Goal: Information Seeking & Learning: Check status

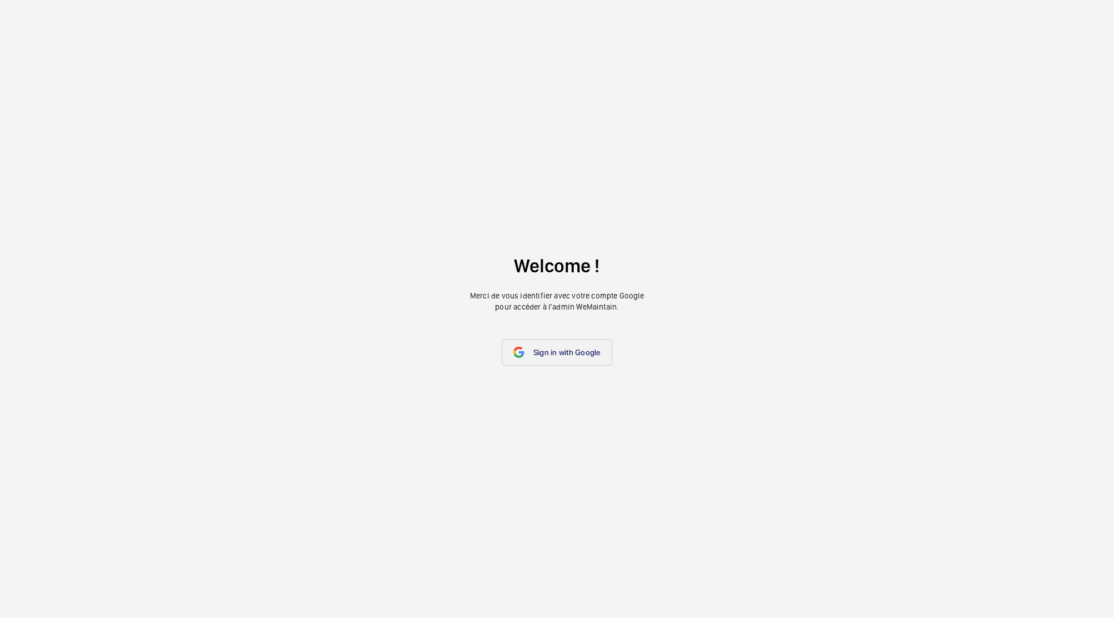
click at [539, 349] on span "Sign in with Google" at bounding box center [566, 352] width 67 height 9
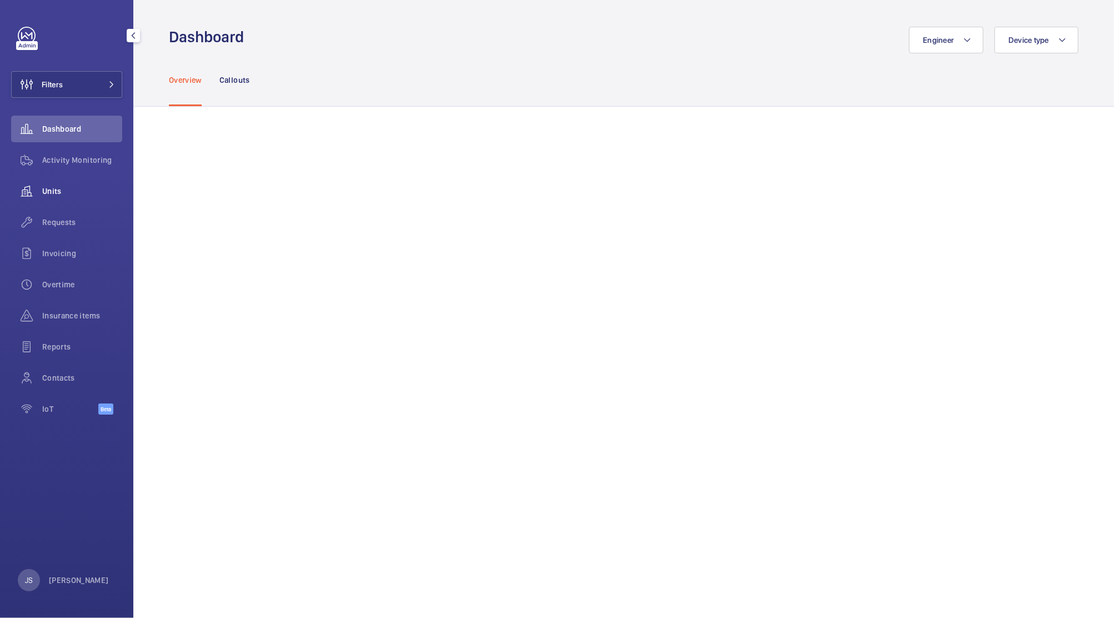
click at [67, 183] on div "Units" at bounding box center [66, 191] width 111 height 27
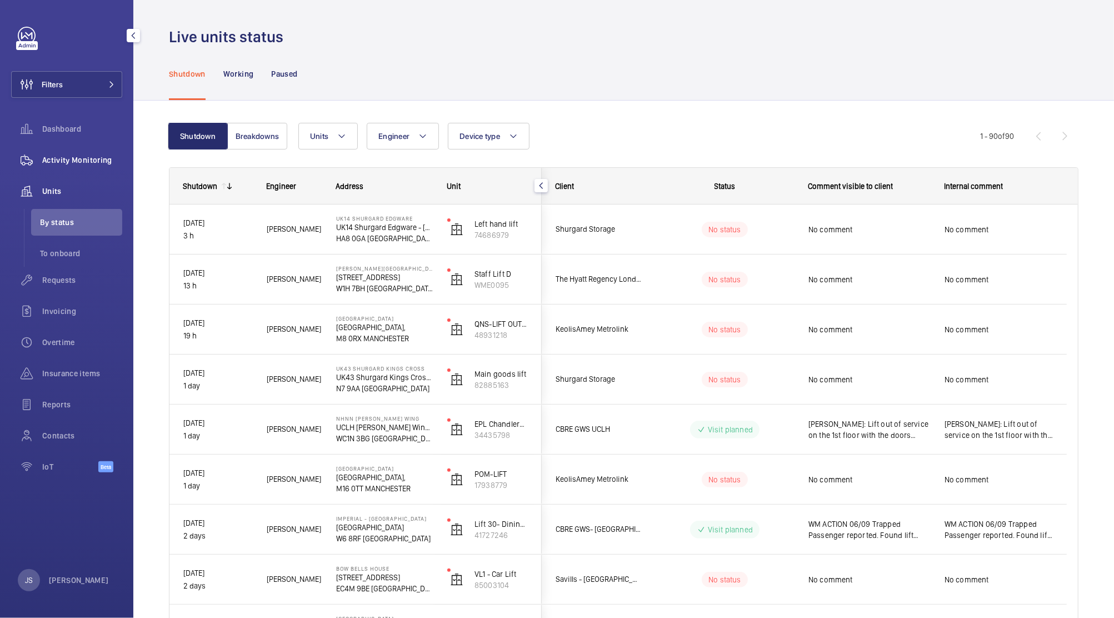
click at [58, 158] on span "Activity Monitoring" at bounding box center [82, 159] width 80 height 11
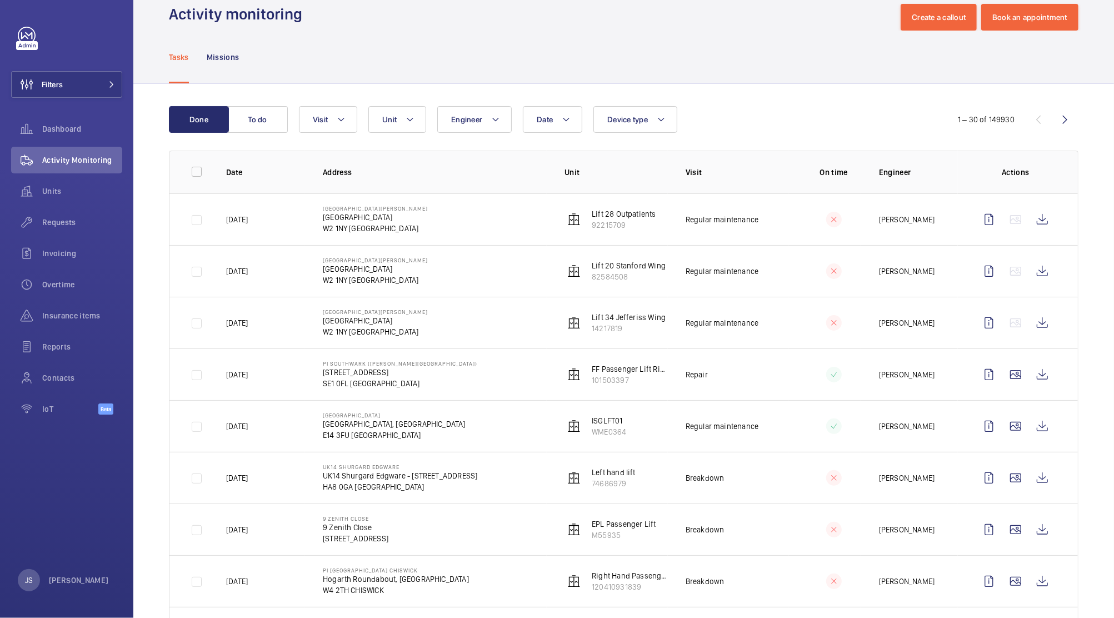
scroll to position [24, 0]
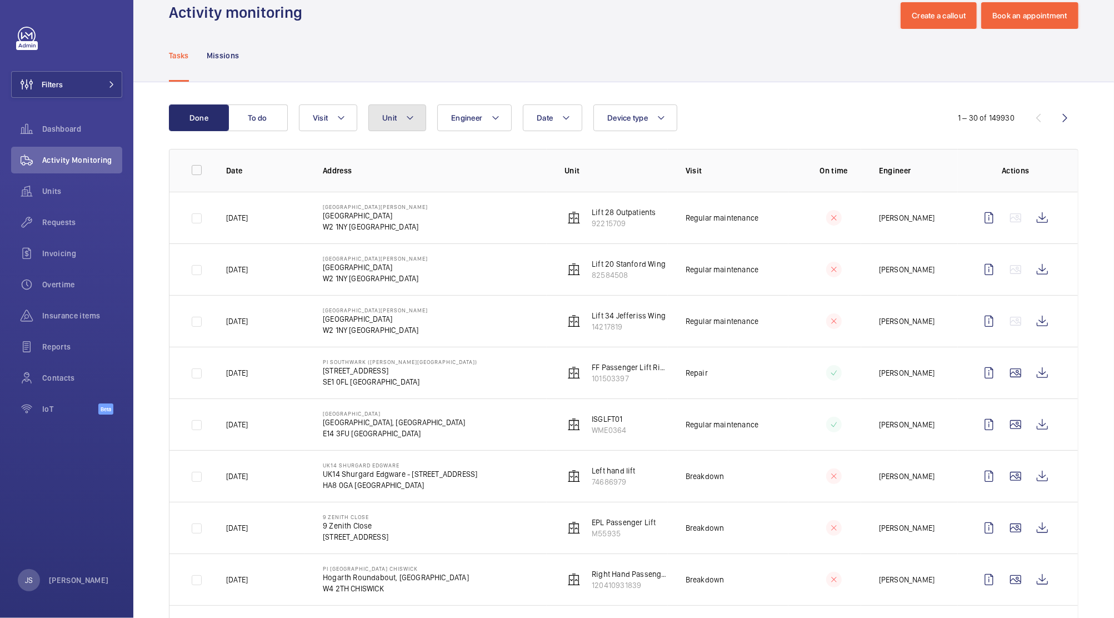
click at [403, 118] on button "Unit" at bounding box center [397, 117] width 58 height 27
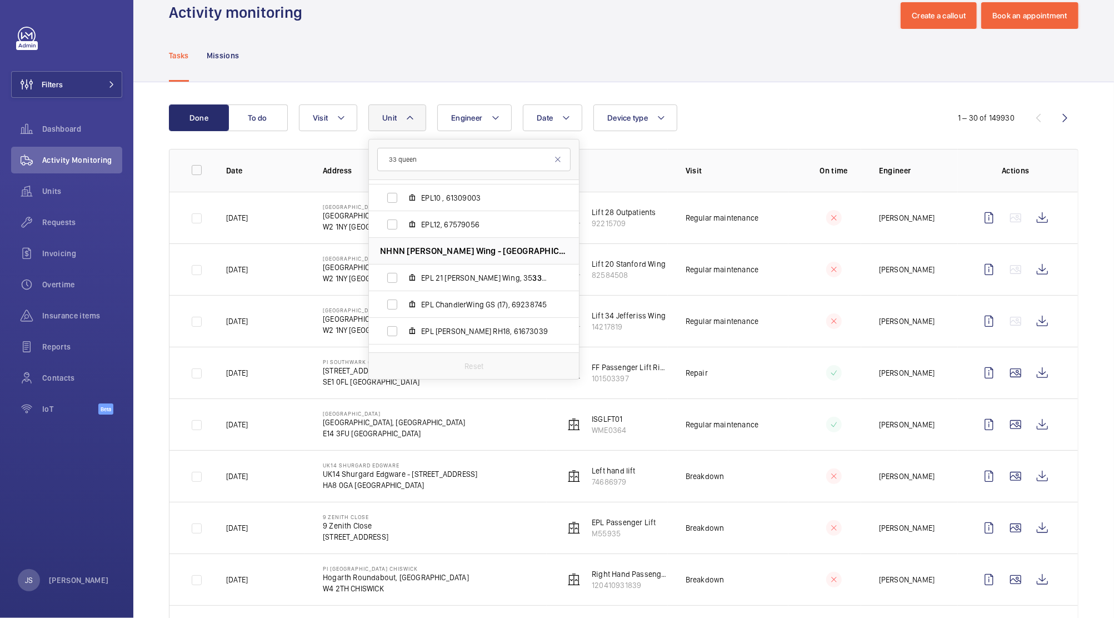
scroll to position [402, 0]
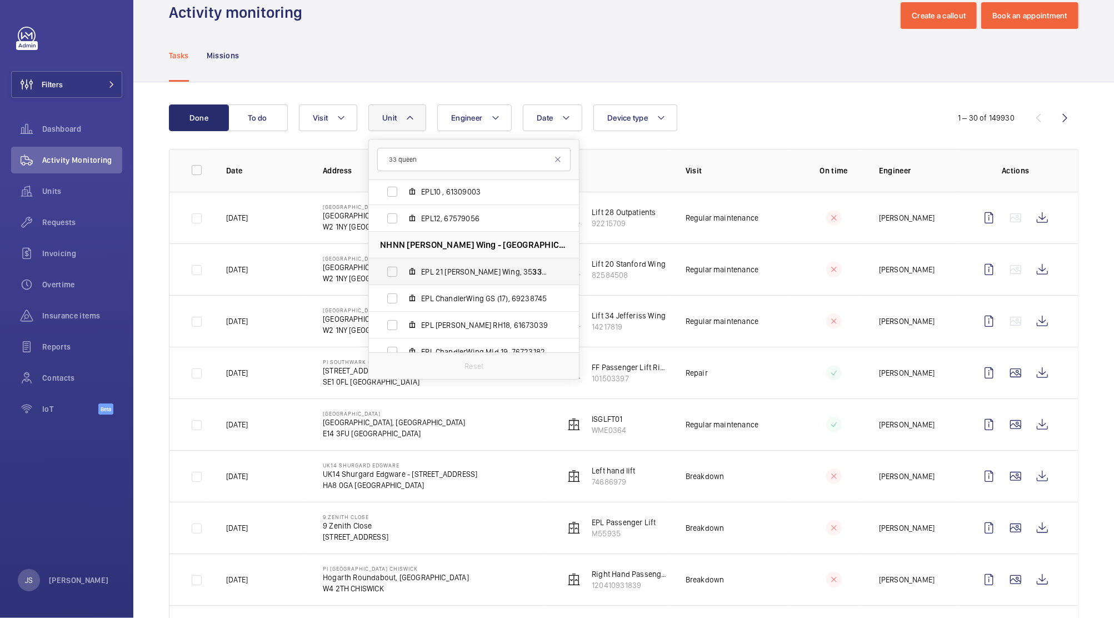
type input "33 queen"
click at [397, 272] on label "EPL 21 [PERSON_NAME], 35 33 6914" at bounding box center [465, 271] width 192 height 27
click at [397, 272] on input "EPL 21 [PERSON_NAME], 35 33 6914" at bounding box center [392, 272] width 22 height 22
checkbox input "true"
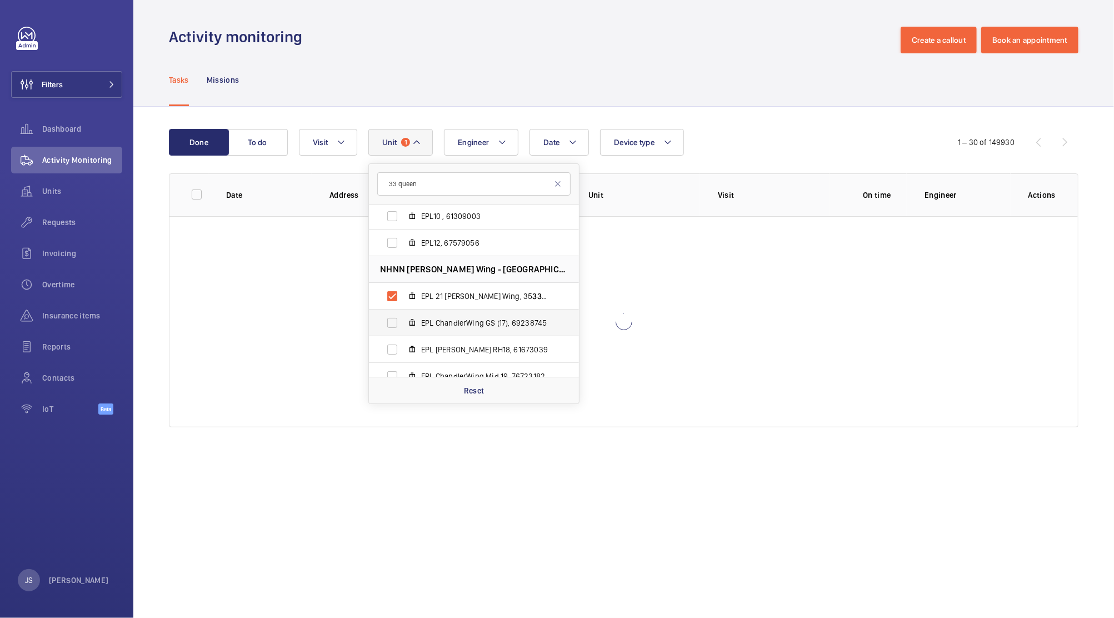
click at [394, 319] on label "EPL ChandlerWing GS (17), 69238745" at bounding box center [465, 322] width 192 height 27
click at [394, 319] on input "EPL ChandlerWing GS (17), 69238745" at bounding box center [392, 323] width 22 height 22
checkbox input "true"
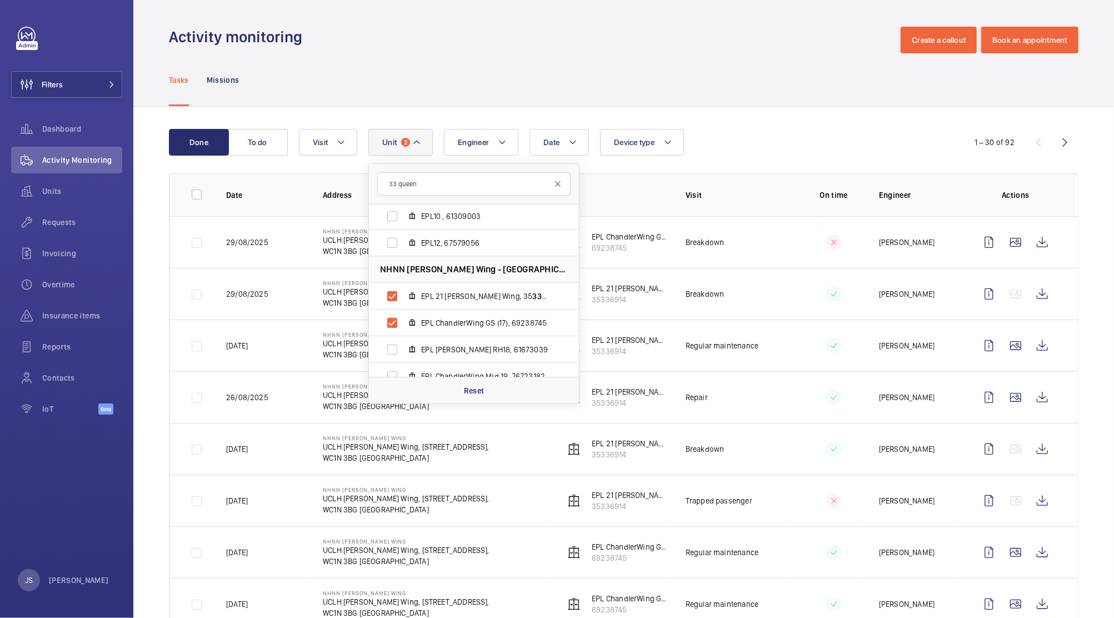
click at [560, 185] on mat-icon at bounding box center [557, 183] width 9 height 9
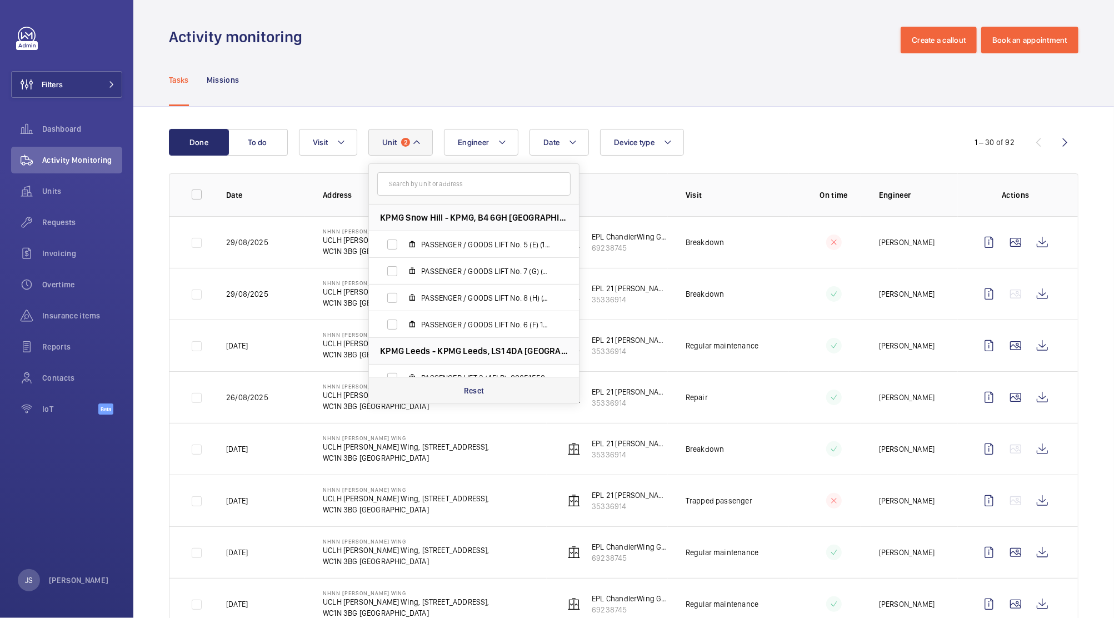
click at [482, 385] on p "Reset" at bounding box center [474, 390] width 21 height 11
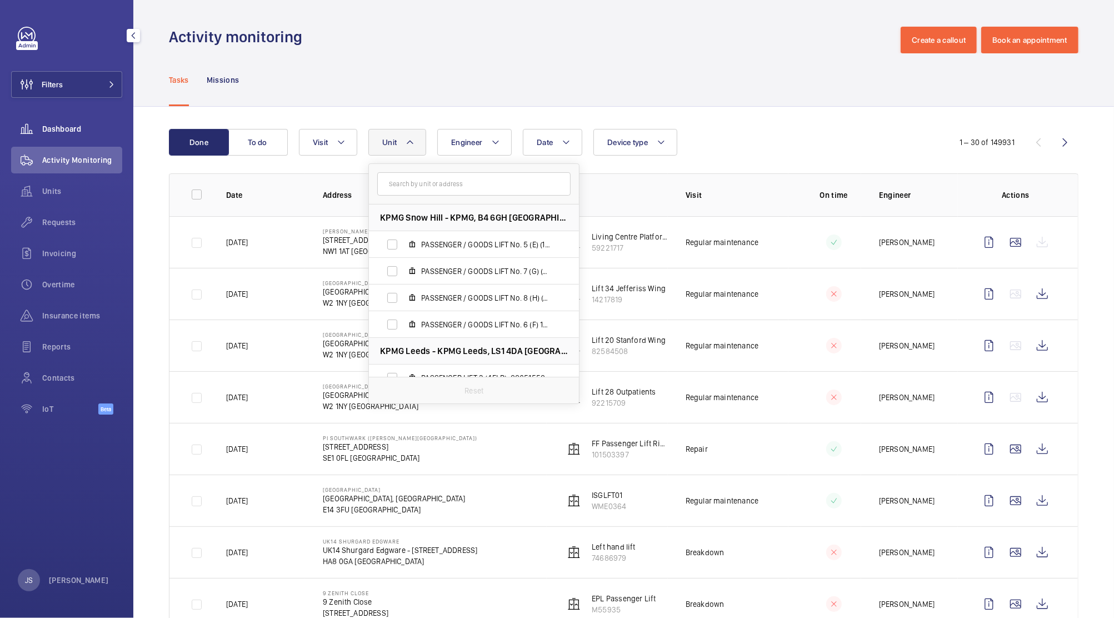
click at [57, 127] on span "Dashboard" at bounding box center [82, 128] width 80 height 11
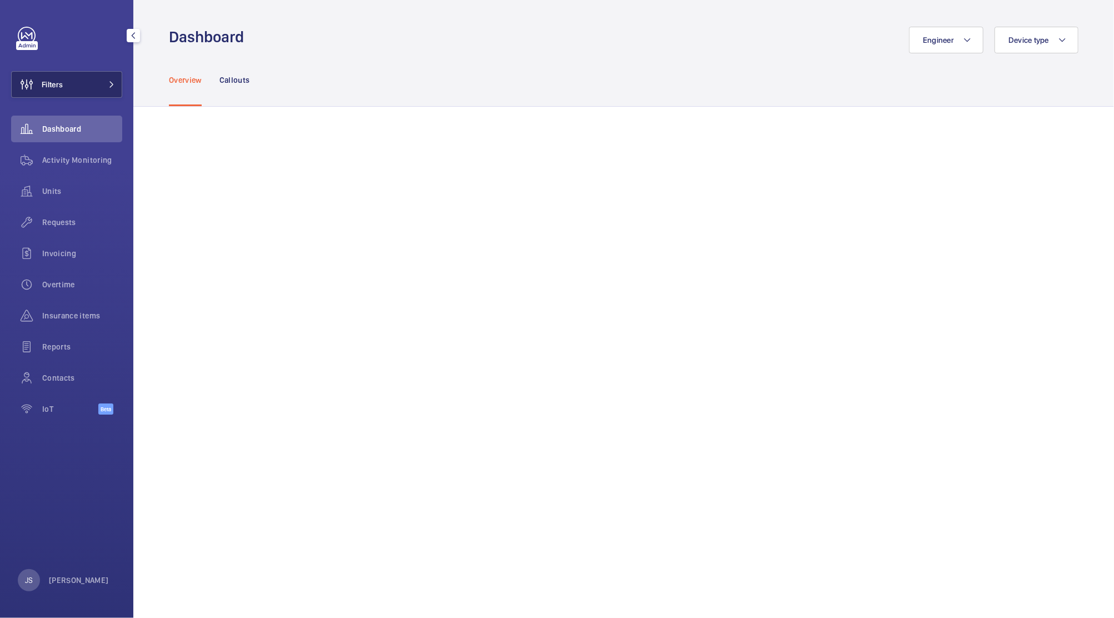
click at [57, 87] on span "Filters" at bounding box center [52, 84] width 21 height 11
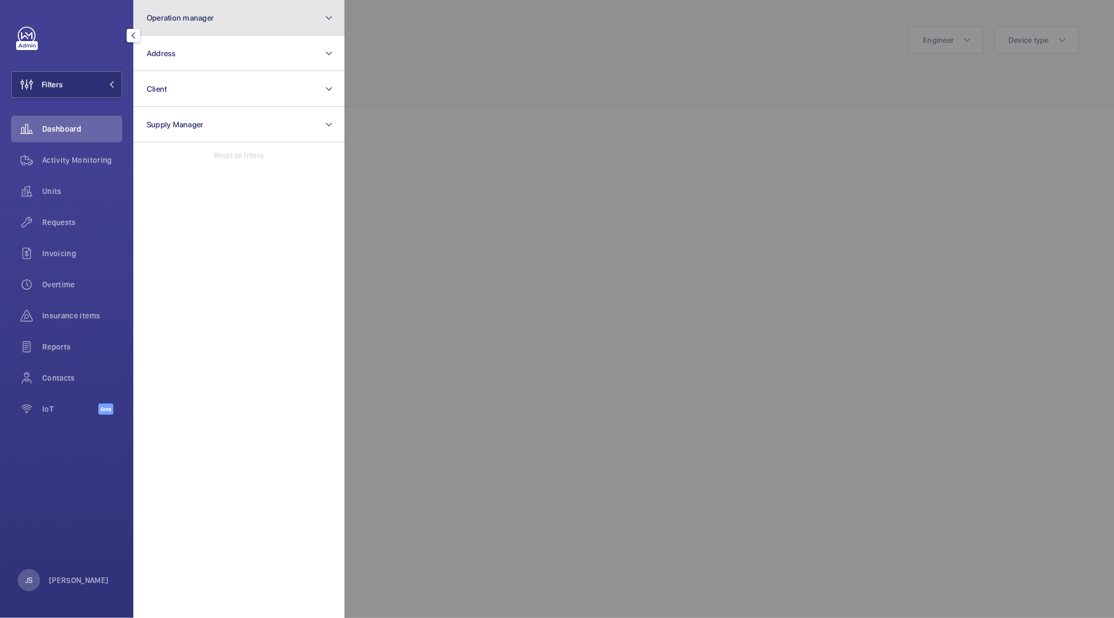
click at [174, 18] on span "Operation manager" at bounding box center [180, 17] width 67 height 9
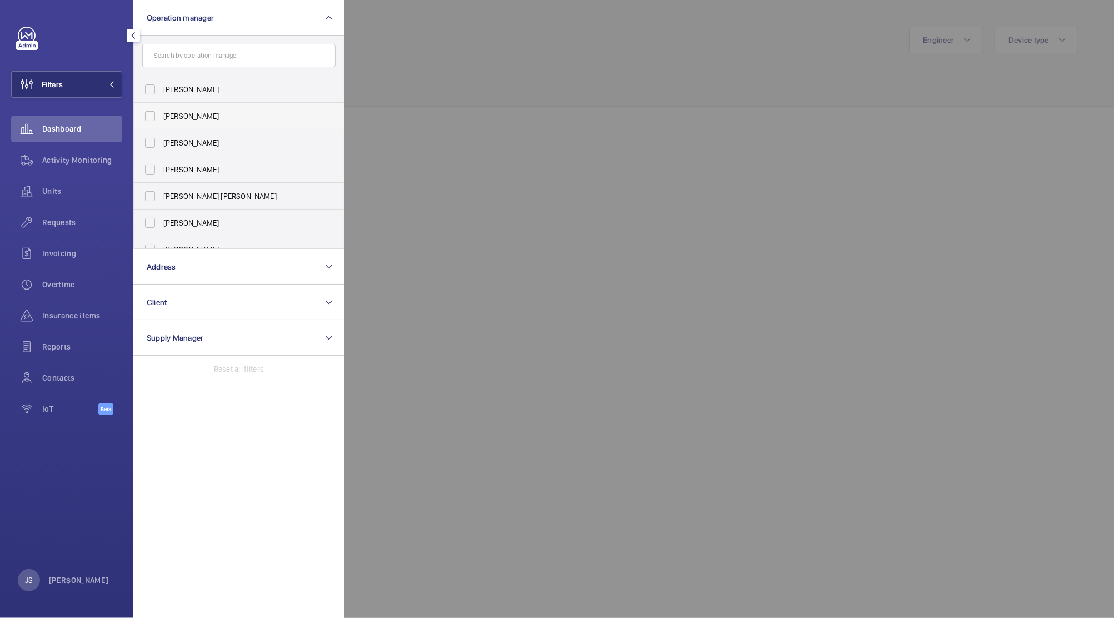
click at [168, 112] on span "[PERSON_NAME]" at bounding box center [239, 116] width 153 height 11
click at [161, 112] on input "[PERSON_NAME]" at bounding box center [150, 116] width 22 height 22
checkbox input "true"
click at [394, 66] on div at bounding box center [901, 309] width 1114 height 618
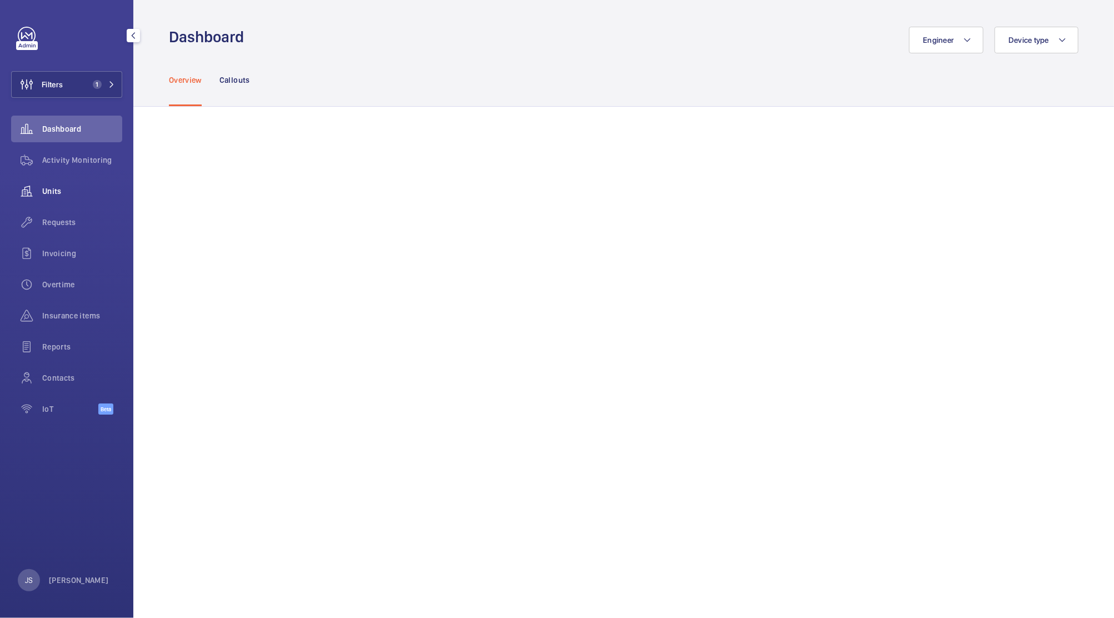
click at [50, 191] on span "Units" at bounding box center [82, 191] width 80 height 11
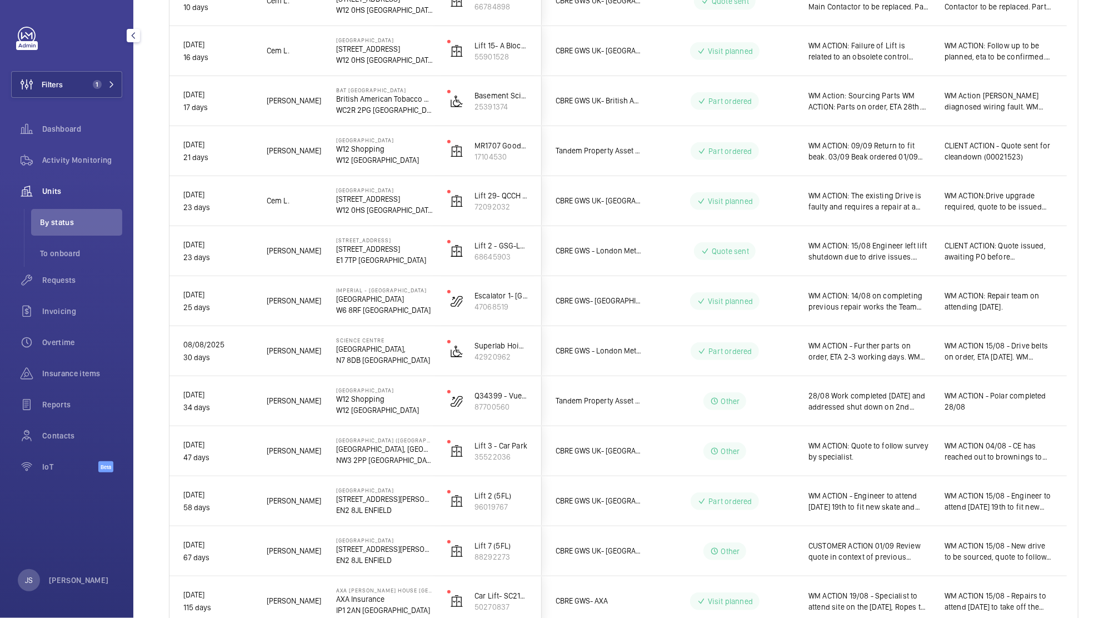
scroll to position [591, 0]
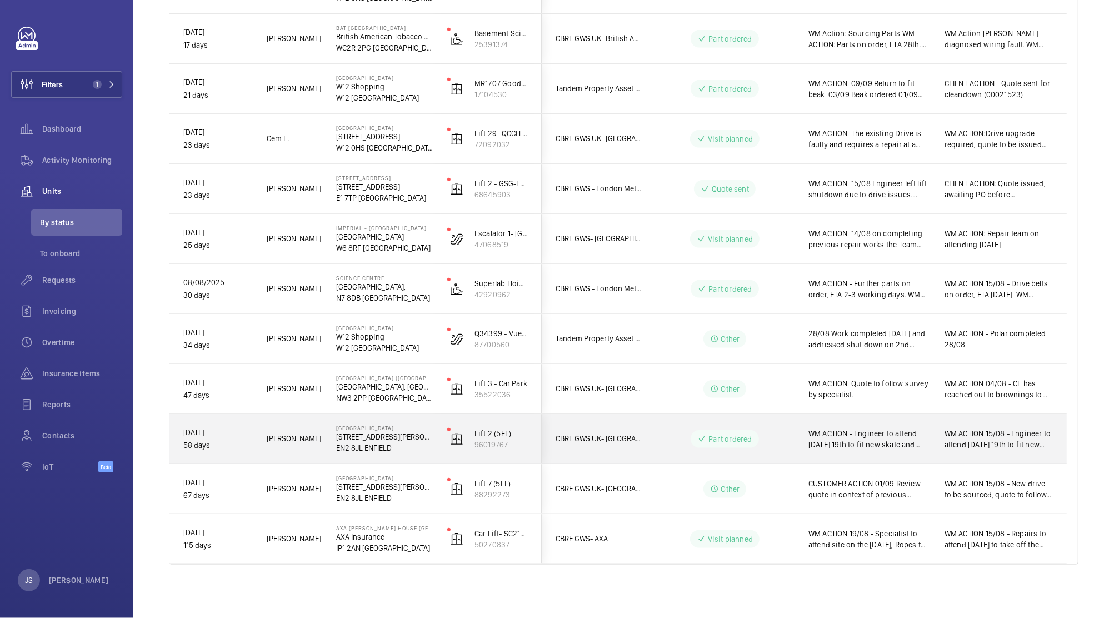
click at [878, 436] on span "WM ACTION - Engineer to attend [DATE] 19th to fit new skate and contact. WM ACT…" at bounding box center [869, 439] width 122 height 22
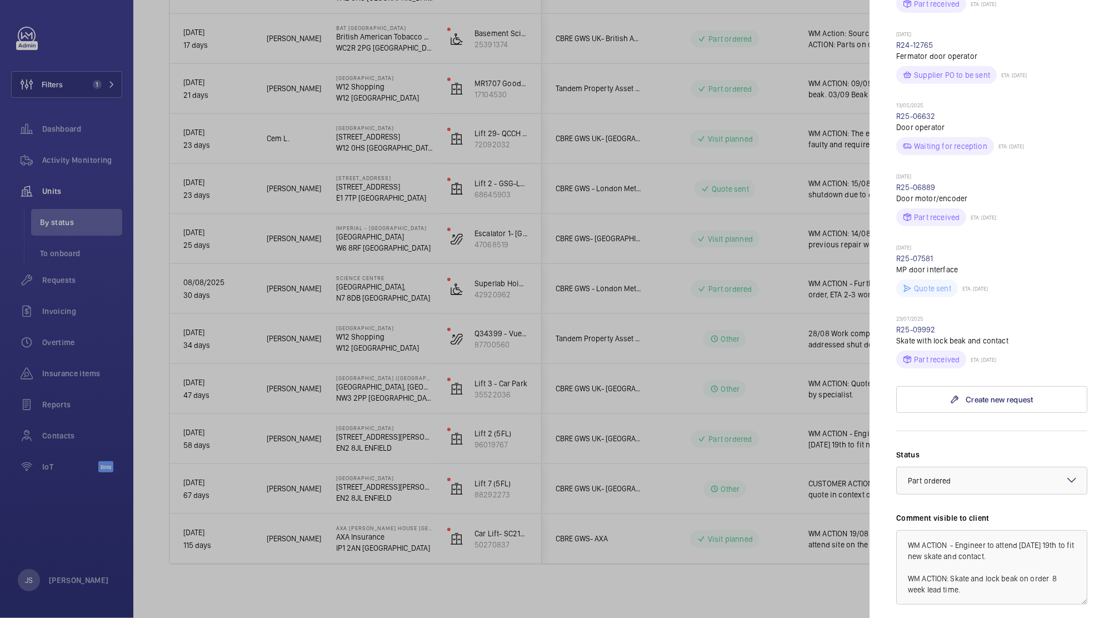
scroll to position [413, 0]
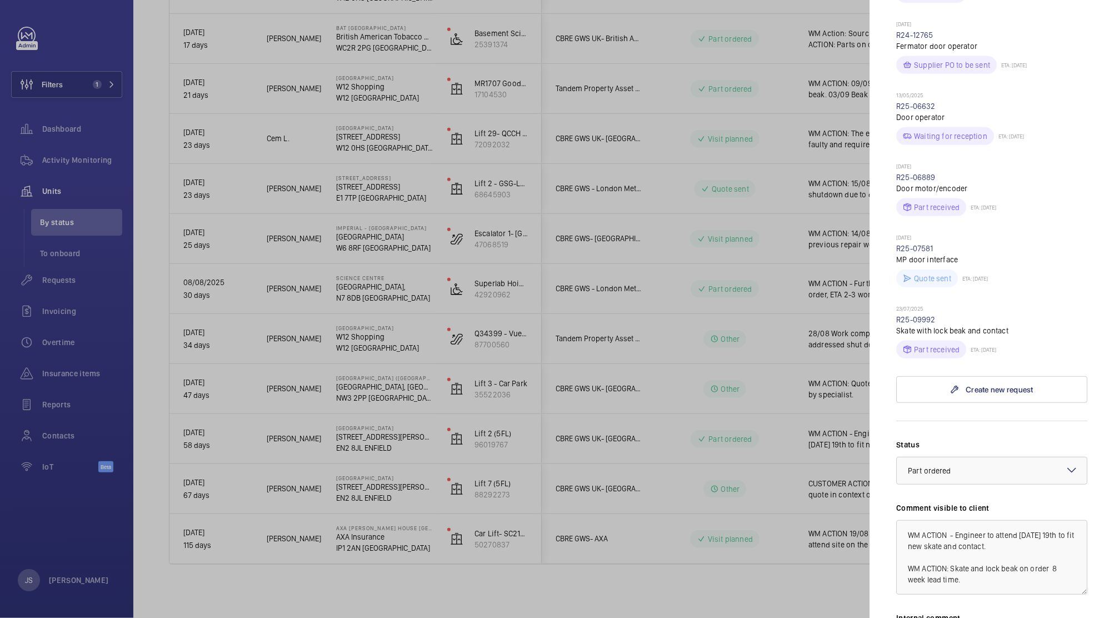
click at [936, 313] on div "[DATE] R25-09992 Skate with lock beak and contact Part received ETA: [DATE]" at bounding box center [991, 331] width 191 height 53
click at [916, 315] on link "R25-09992" at bounding box center [915, 319] width 39 height 9
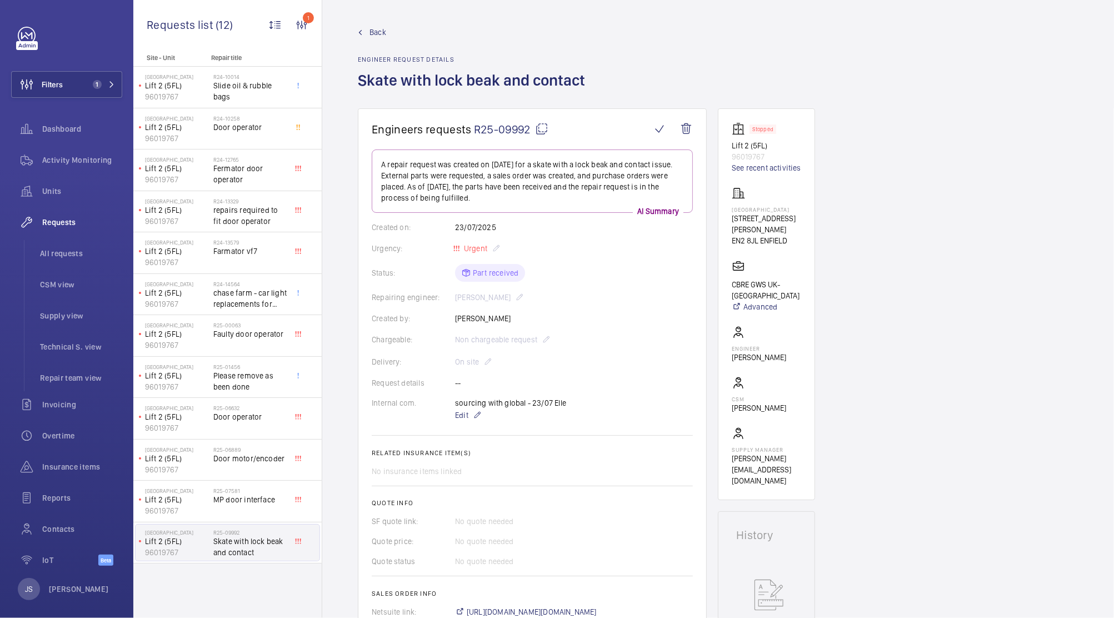
click at [526, 124] on span "R25-09992" at bounding box center [511, 129] width 74 height 14
click at [515, 130] on span "R25-09992" at bounding box center [511, 129] width 74 height 14
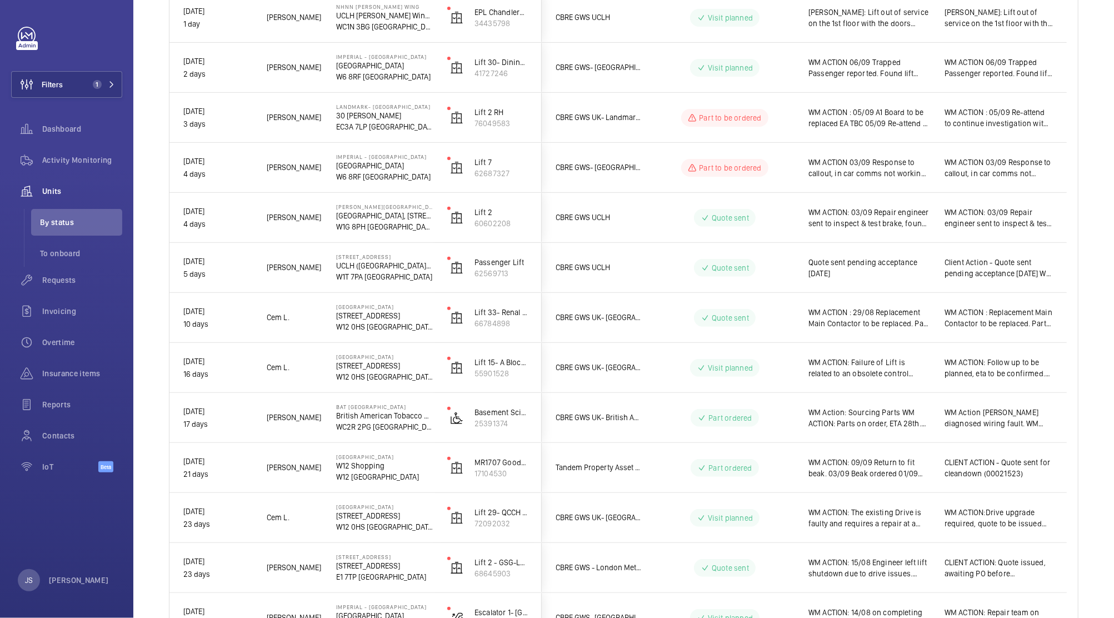
scroll to position [591, 0]
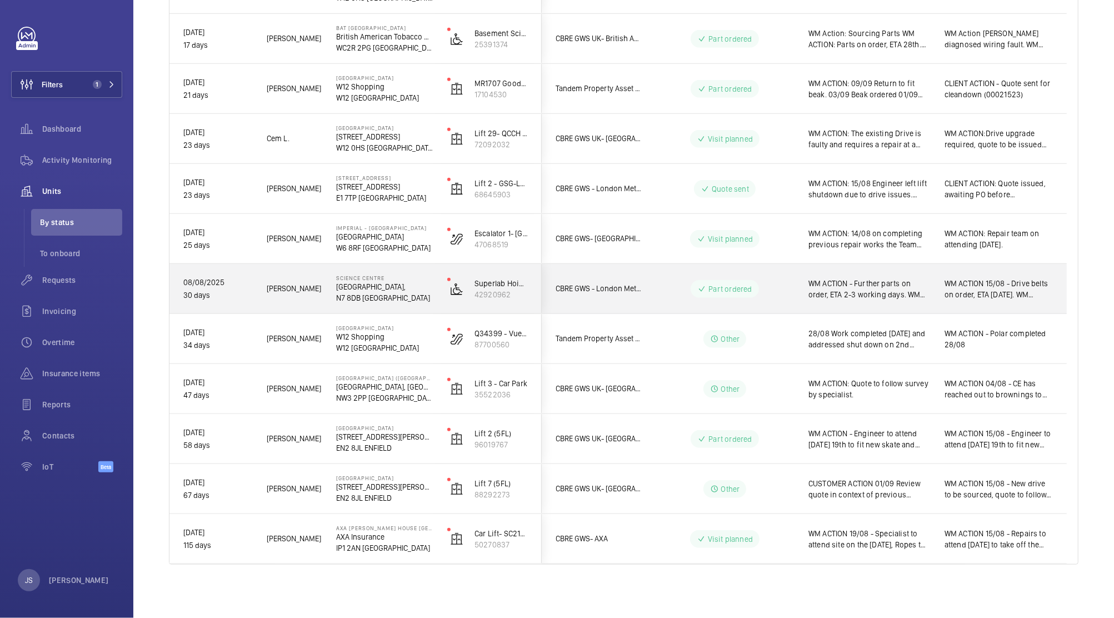
click at [887, 285] on span "WM ACTION - Further parts on order, ETA 2-3 working days. WM ACTION: Repairs on…" at bounding box center [869, 289] width 122 height 22
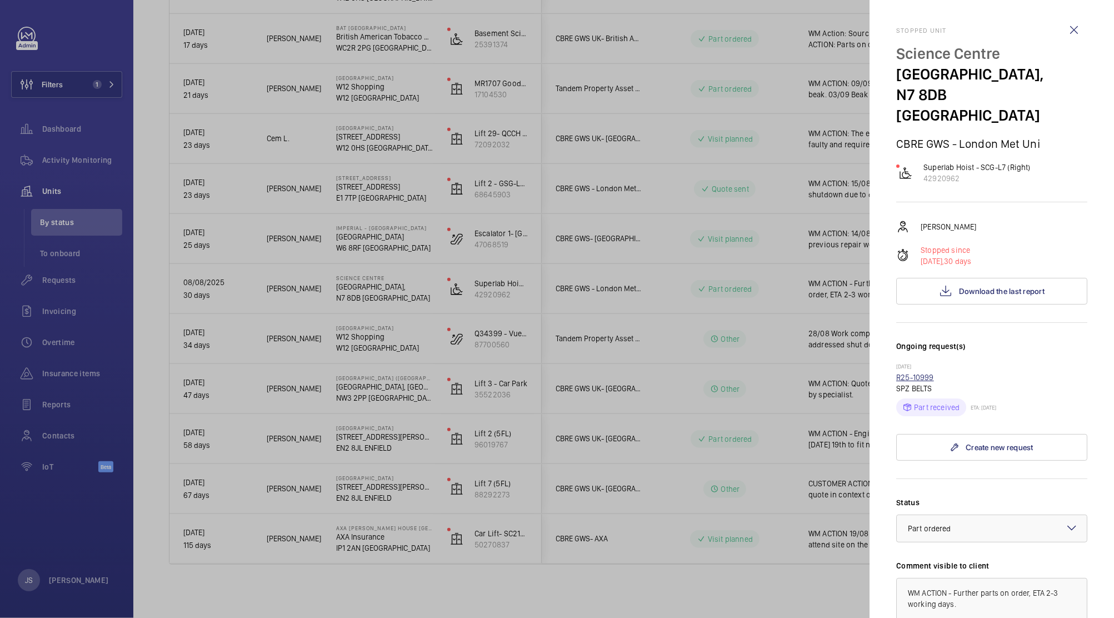
click at [905, 373] on link "R25-10999" at bounding box center [915, 377] width 38 height 9
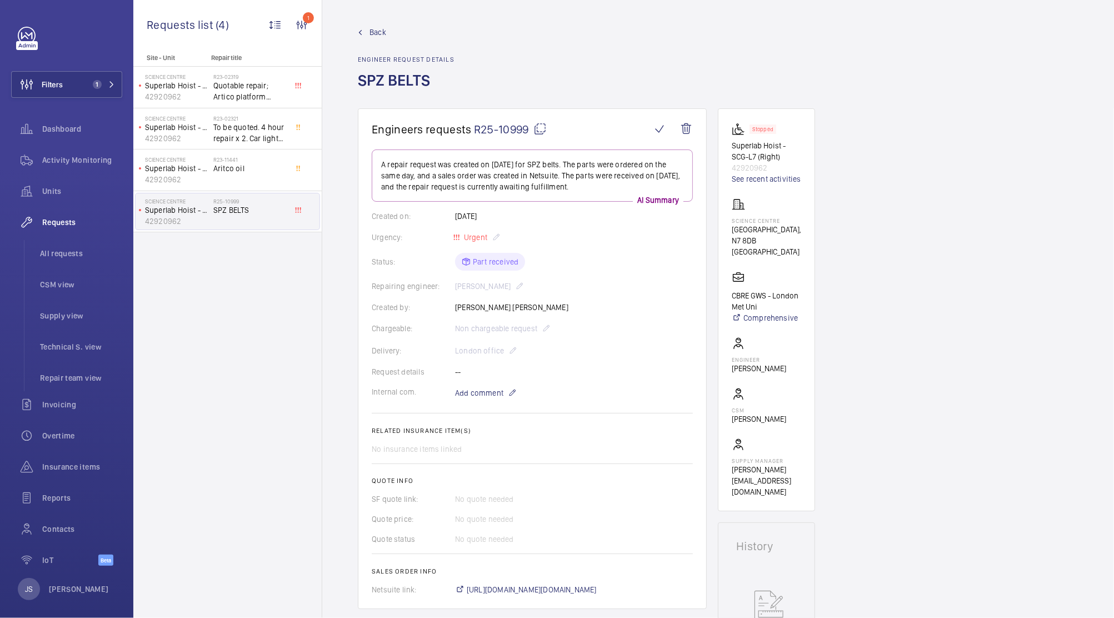
click at [498, 128] on span "R25-10999" at bounding box center [510, 129] width 73 height 14
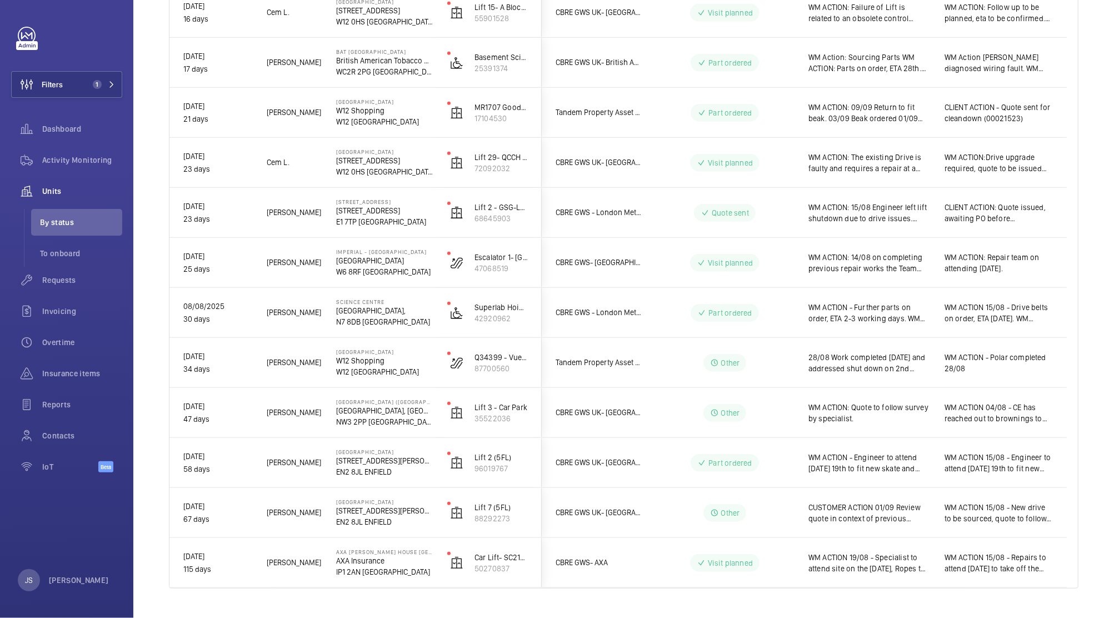
scroll to position [591, 0]
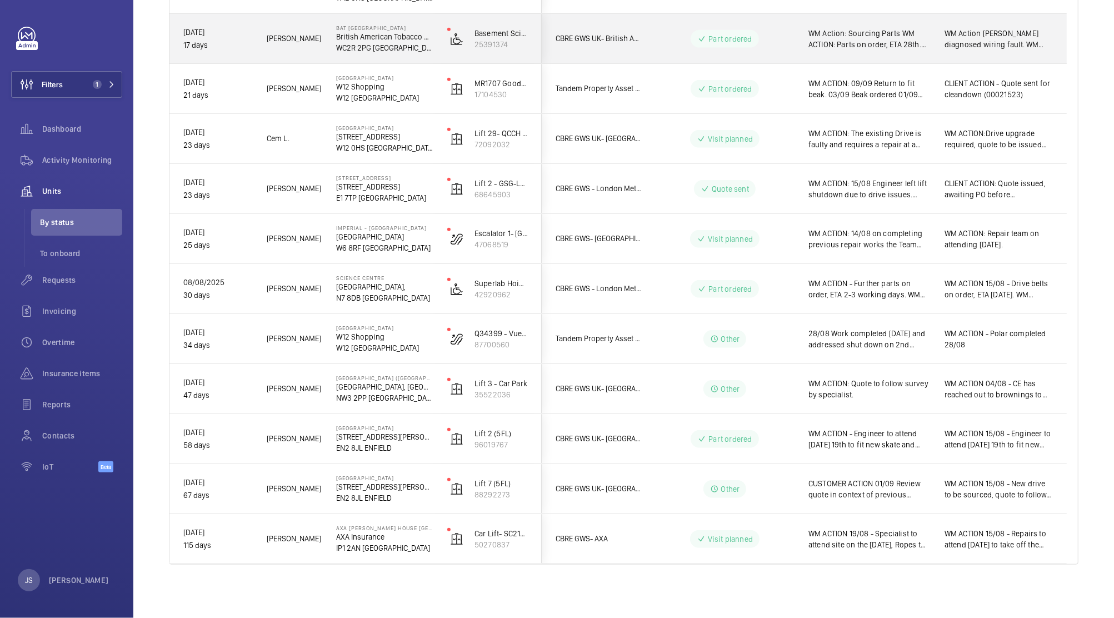
click at [893, 38] on span "WM Action: Sourcing Parts WM ACTION: Parts on order, ETA 28th. 26.08." at bounding box center [869, 39] width 122 height 22
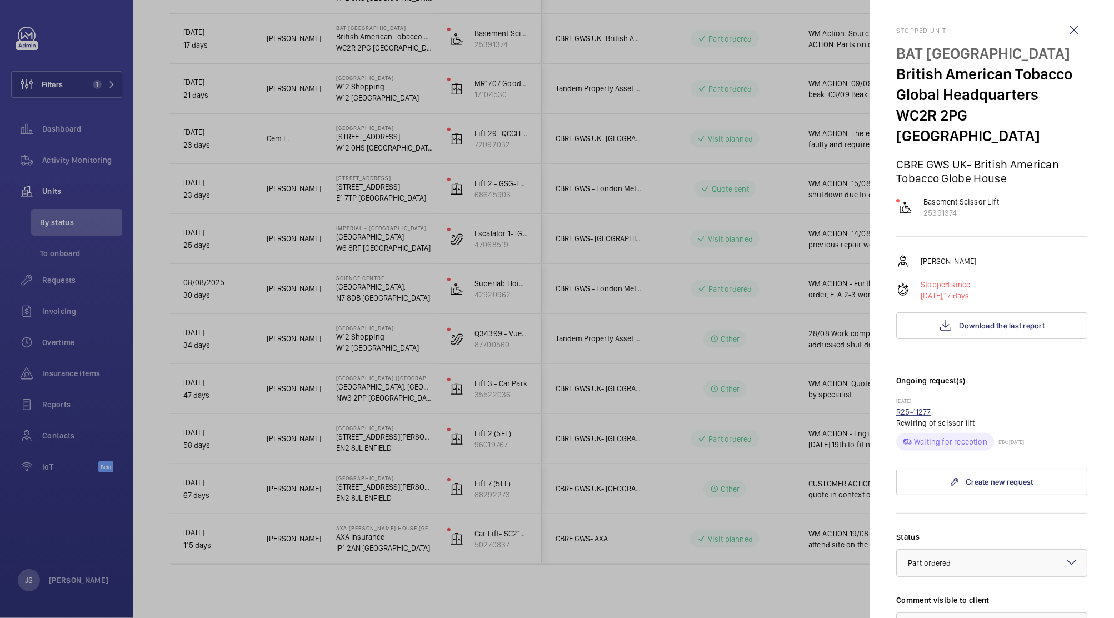
click at [911, 407] on link "R25-11277" at bounding box center [913, 411] width 35 height 9
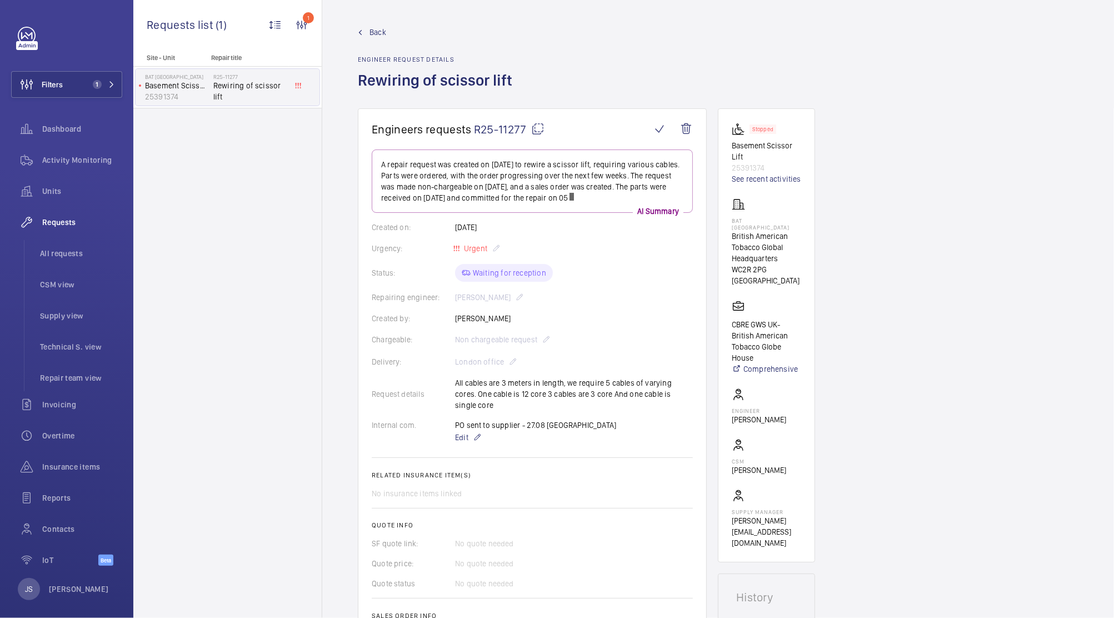
click at [512, 129] on span "R25-11277" at bounding box center [509, 129] width 71 height 14
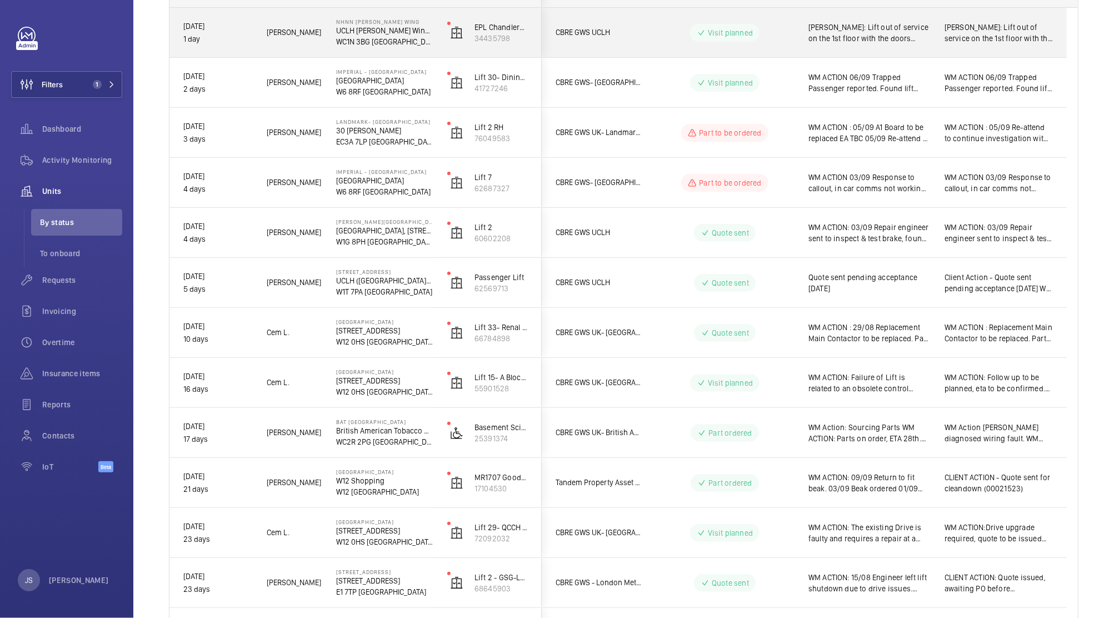
scroll to position [189, 0]
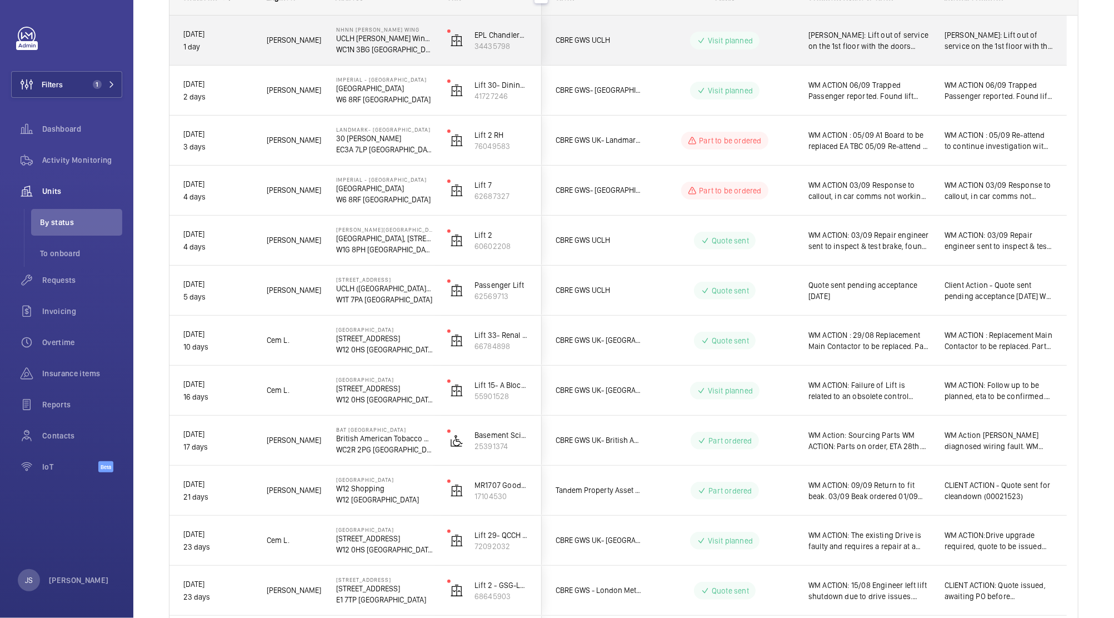
click at [855, 298] on span "Quote sent pending acceptance [DATE]" at bounding box center [869, 290] width 122 height 22
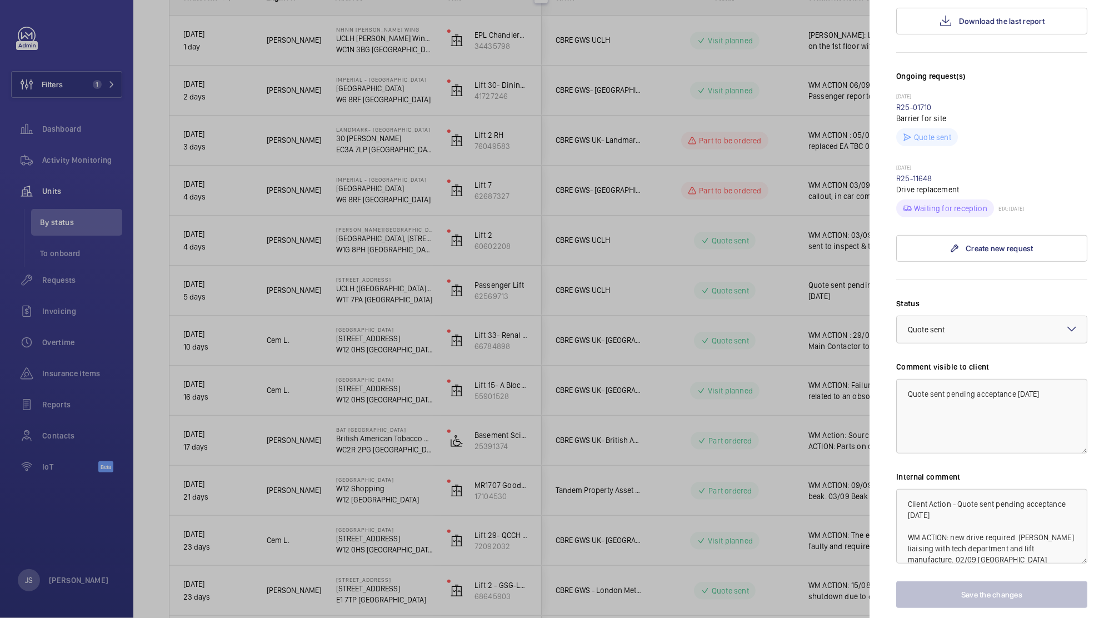
scroll to position [307, 0]
